Goal: Information Seeking & Learning: Check status

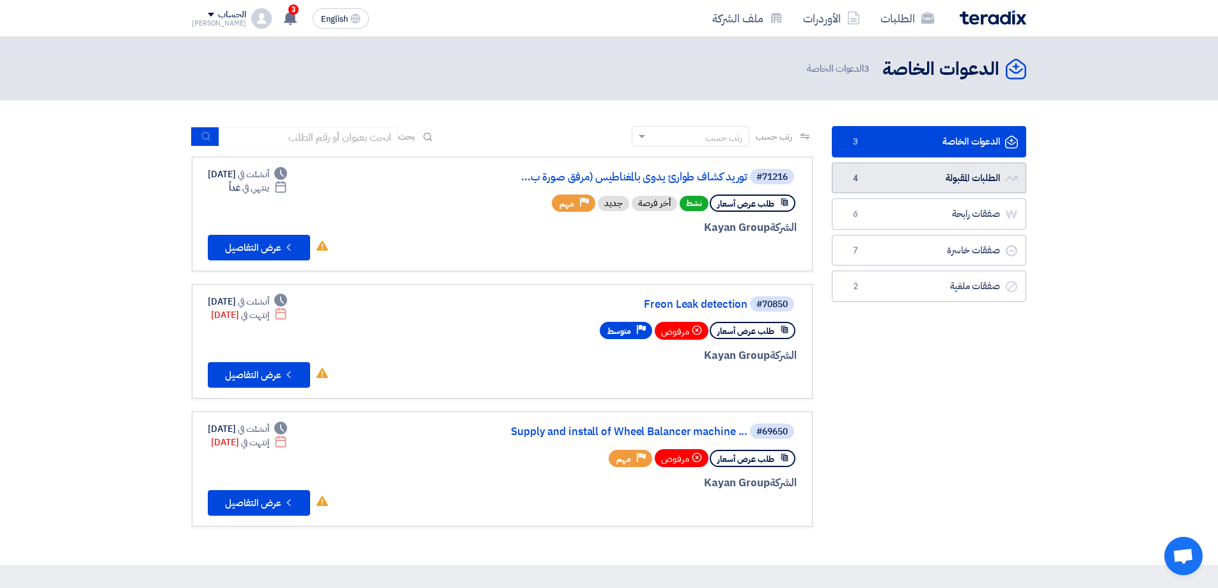
click at [973, 183] on link "الطلبات المقبولة الطلبات المقبولة 4" at bounding box center [929, 177] width 194 height 31
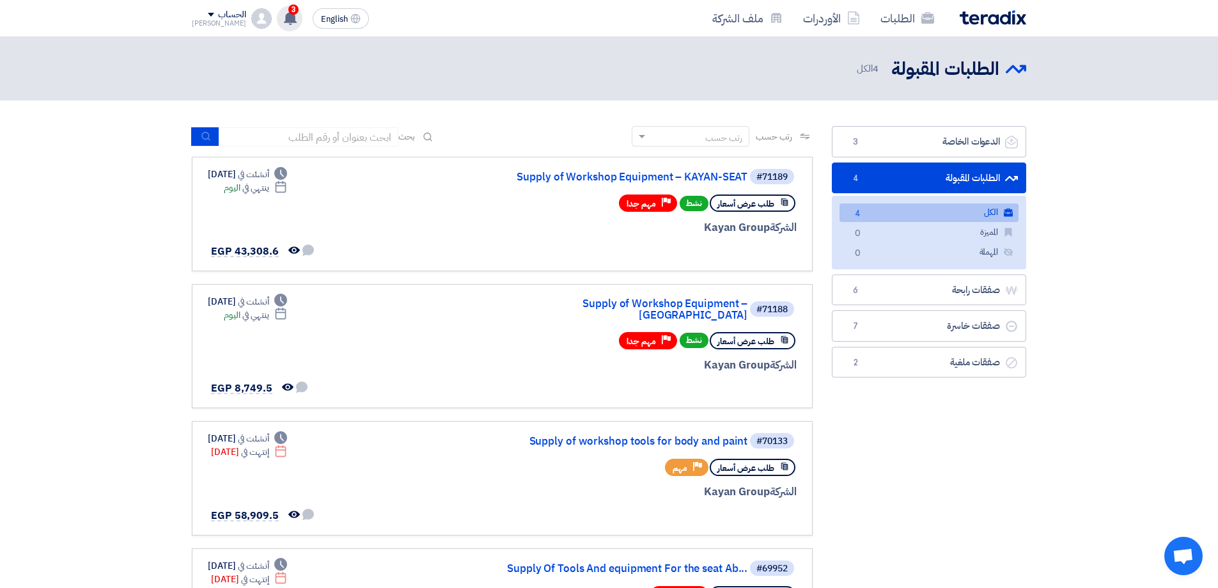
click at [277, 28] on div "3 تعديل جديد خاص بطلب شراء "Supply of Workshop Equipment – KAYAN-SEAT". 3 hours…" at bounding box center [290, 19] width 26 height 26
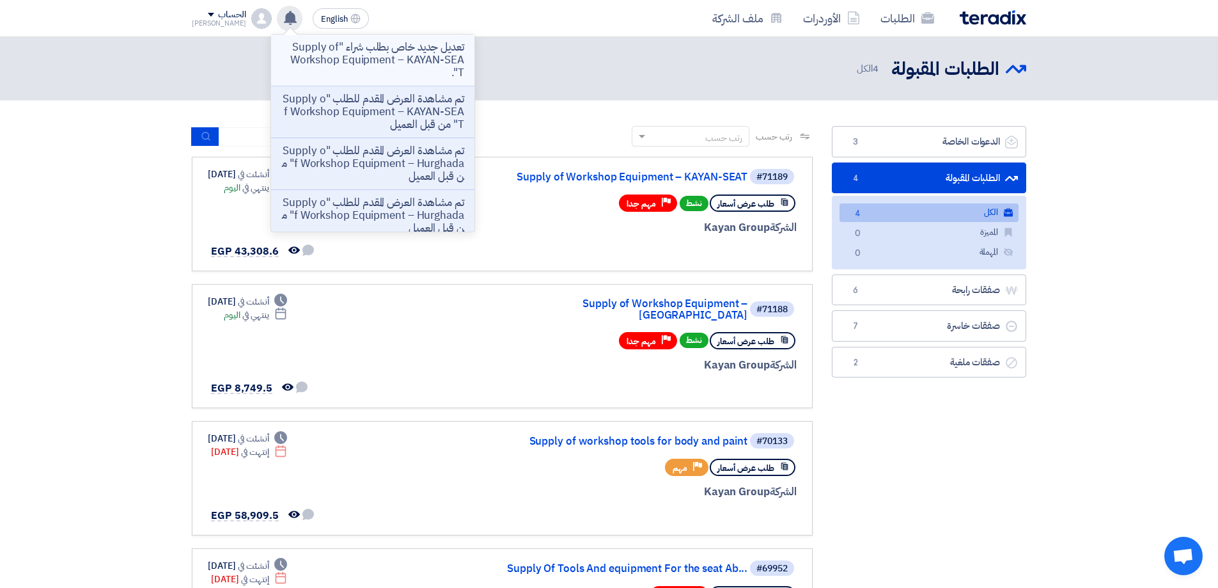
click at [384, 63] on p "تعديل جديد خاص بطلب شراء "Supply of Workshop Equipment – KAYAN-SEAT"." at bounding box center [372, 60] width 183 height 38
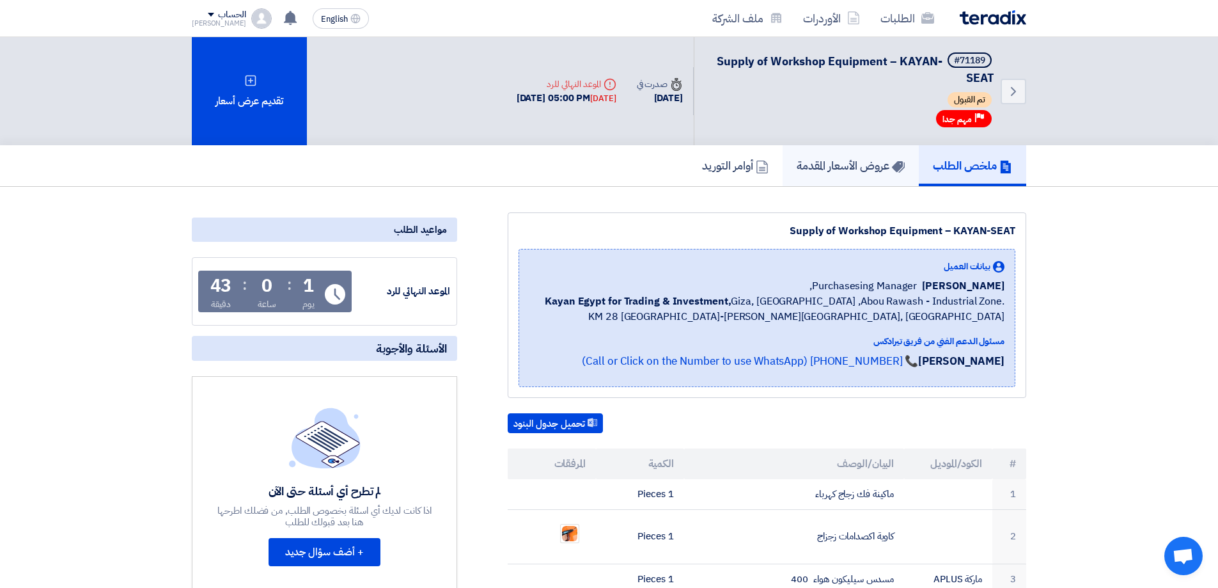
click at [867, 180] on link "عروض الأسعار المقدمة" at bounding box center [851, 165] width 136 height 41
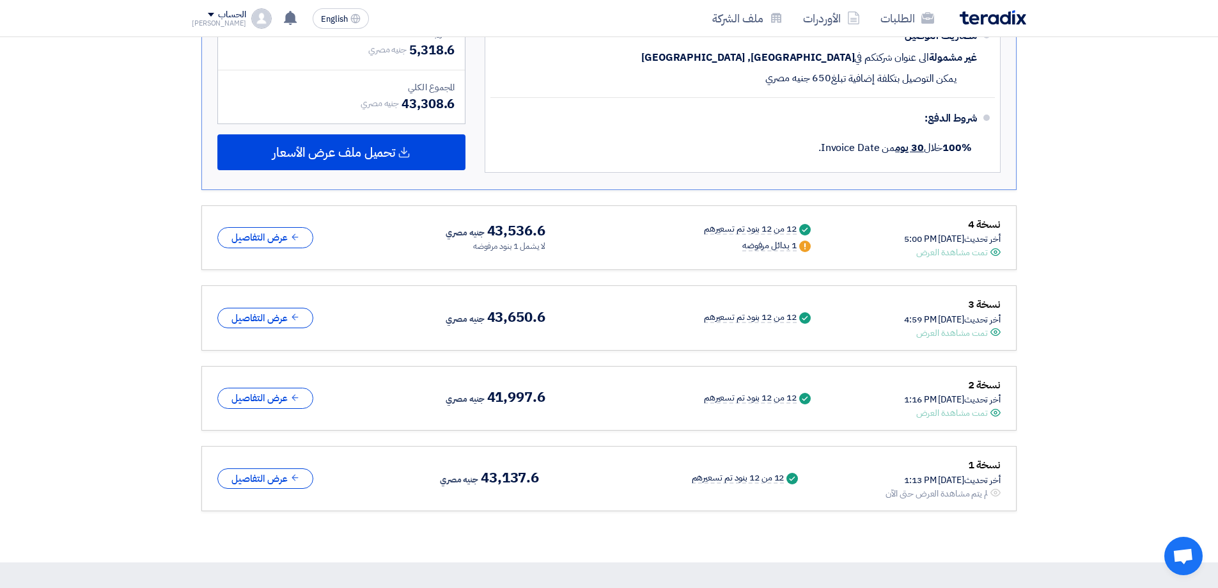
scroll to position [1215, 0]
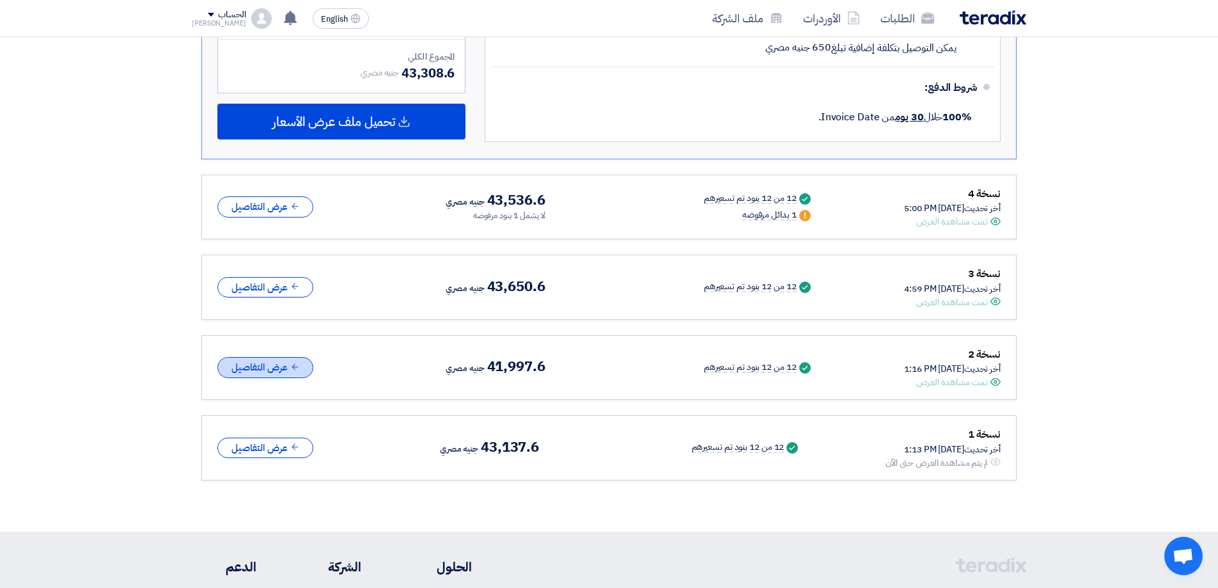
click at [278, 371] on button "عرض التفاصيل" at bounding box center [265, 367] width 96 height 21
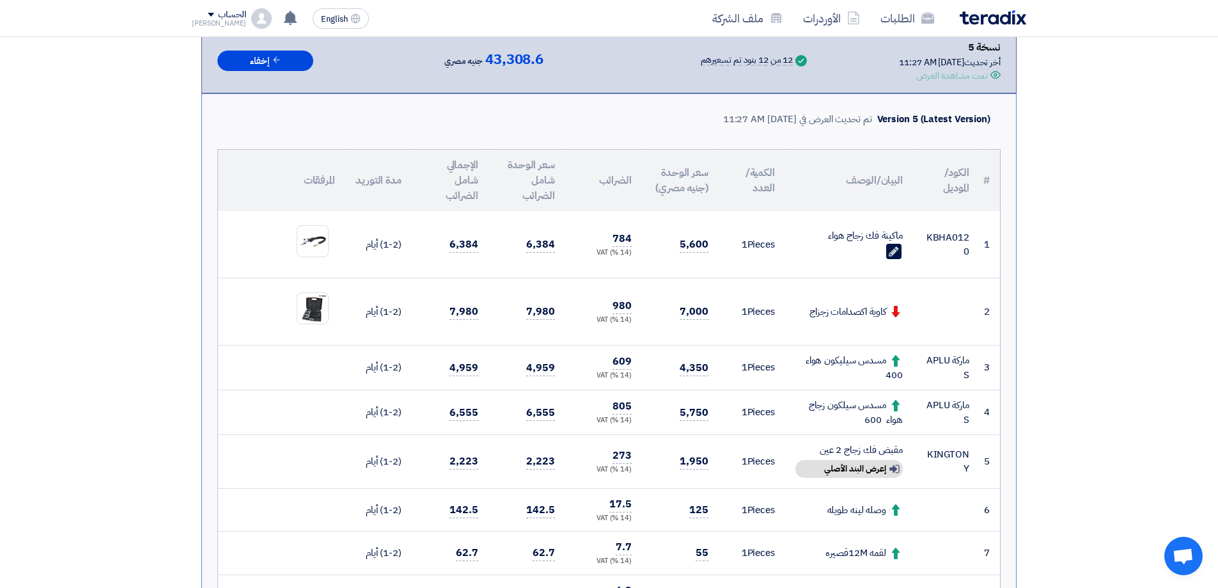
scroll to position [0, 0]
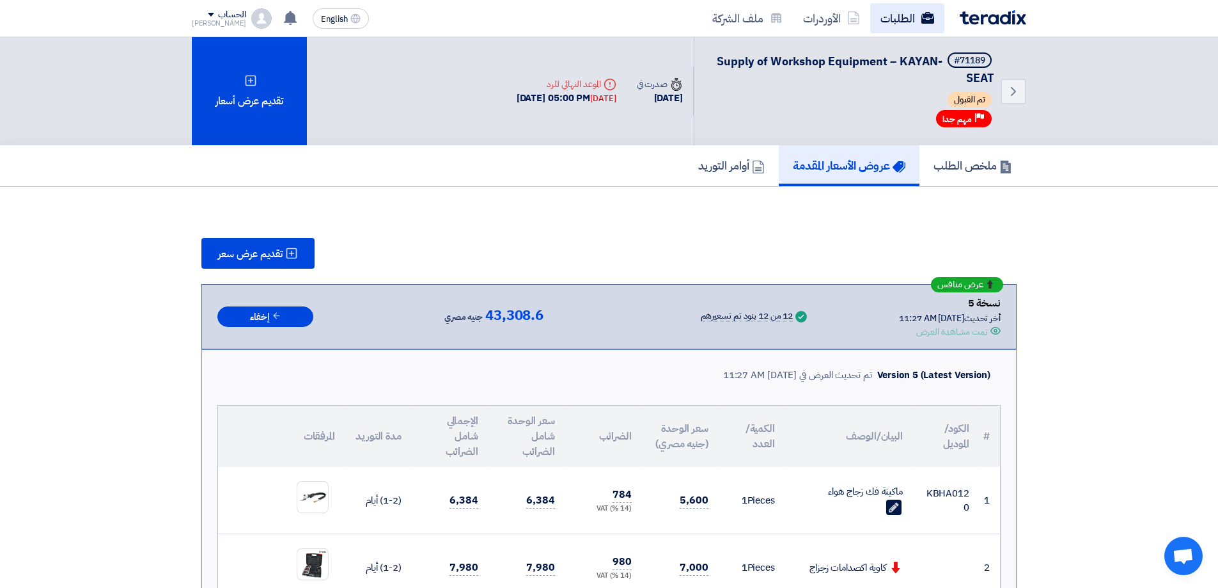
click at [922, 12] on icon at bounding box center [928, 18] width 13 height 13
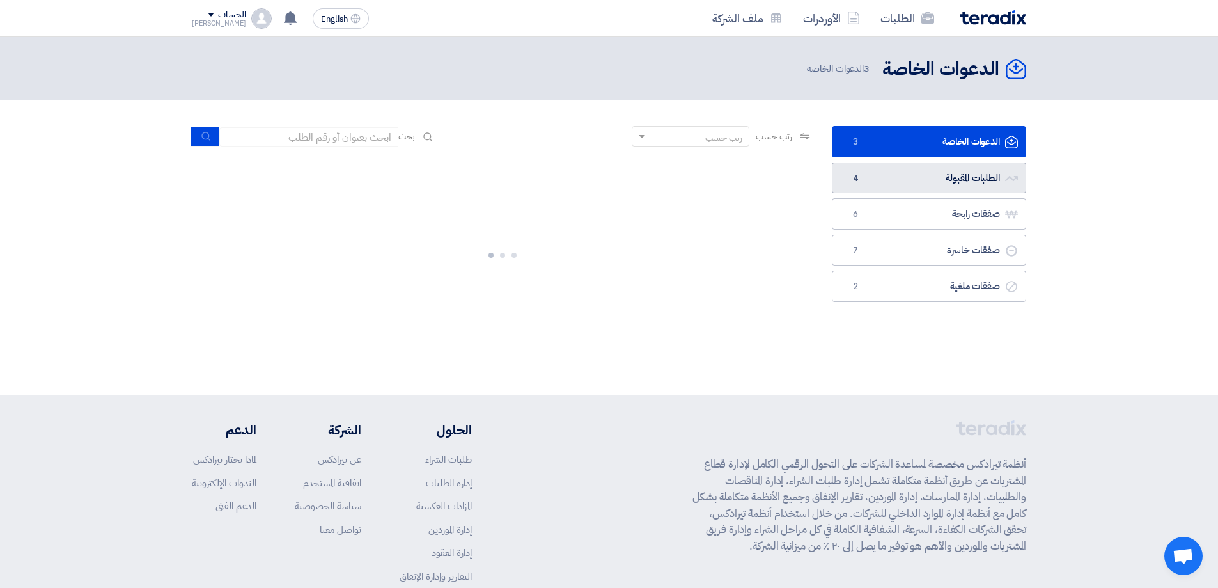
click at [989, 189] on link "الطلبات المقبولة الطلبات المقبولة 4" at bounding box center [929, 177] width 194 height 31
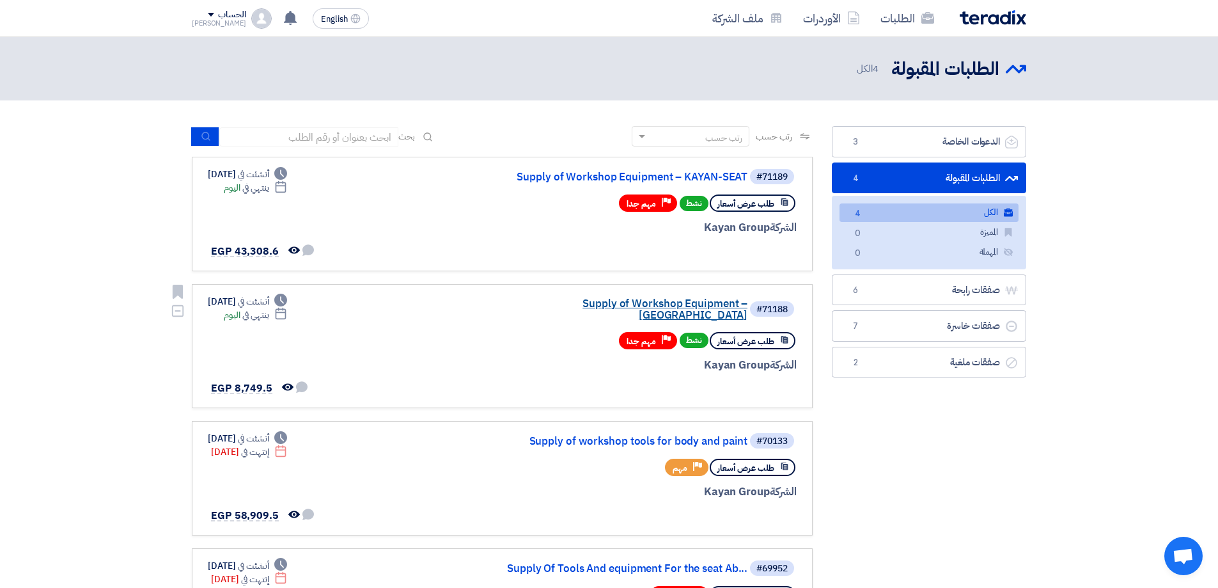
click at [619, 301] on link "Supply of Workshop Equipment – [GEOGRAPHIC_DATA]" at bounding box center [620, 309] width 256 height 23
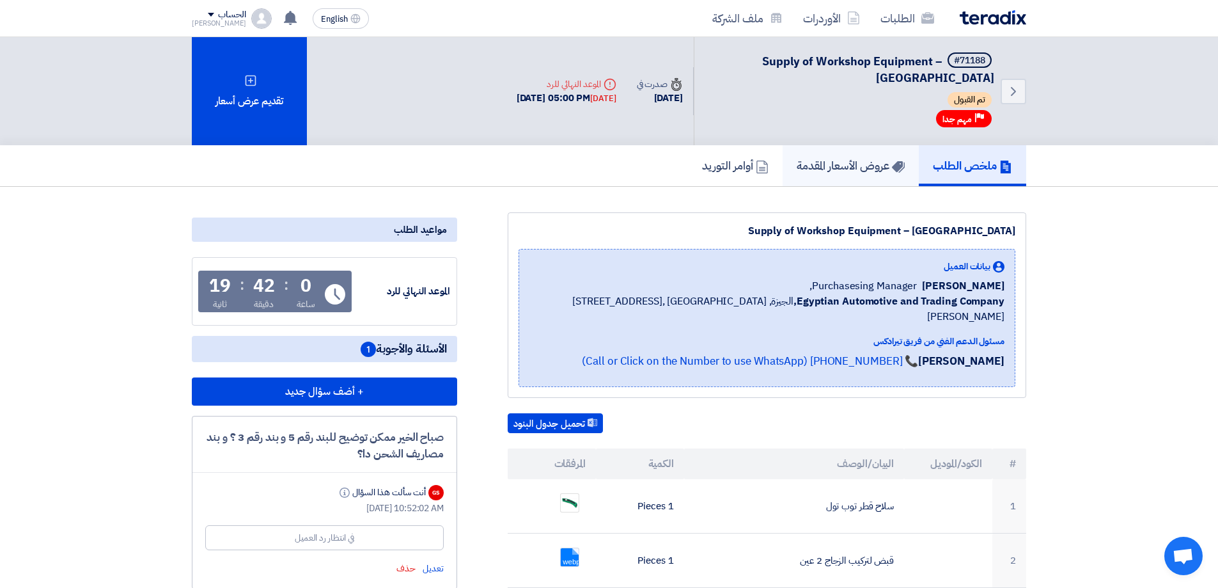
click at [854, 158] on h5 "عروض الأسعار المقدمة" at bounding box center [851, 165] width 108 height 15
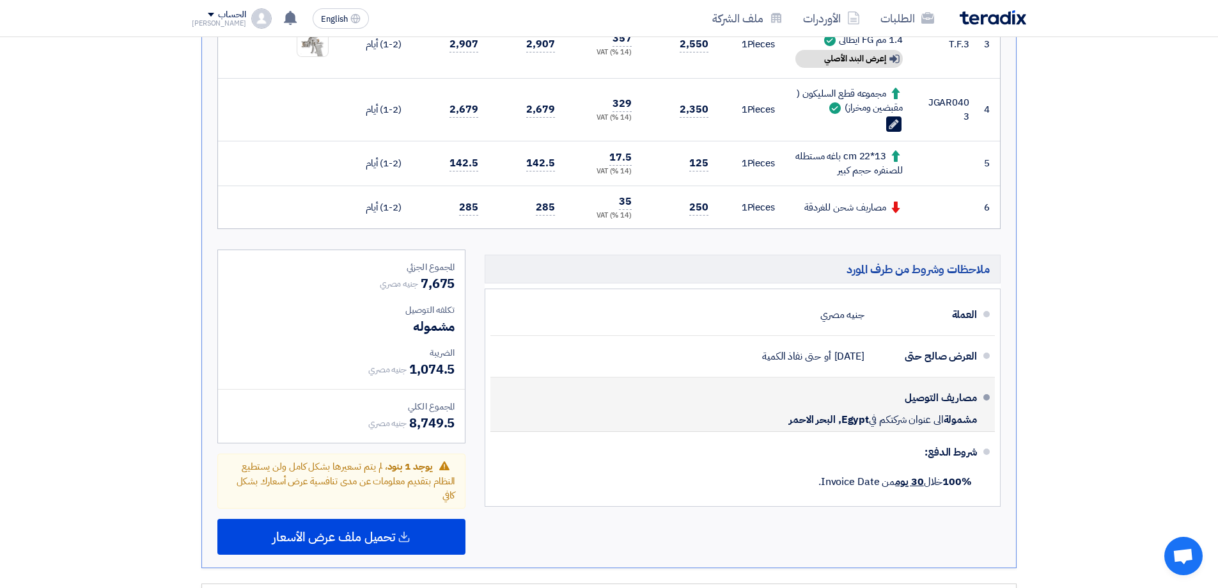
scroll to position [576, 0]
